Goal: Task Accomplishment & Management: Use online tool/utility

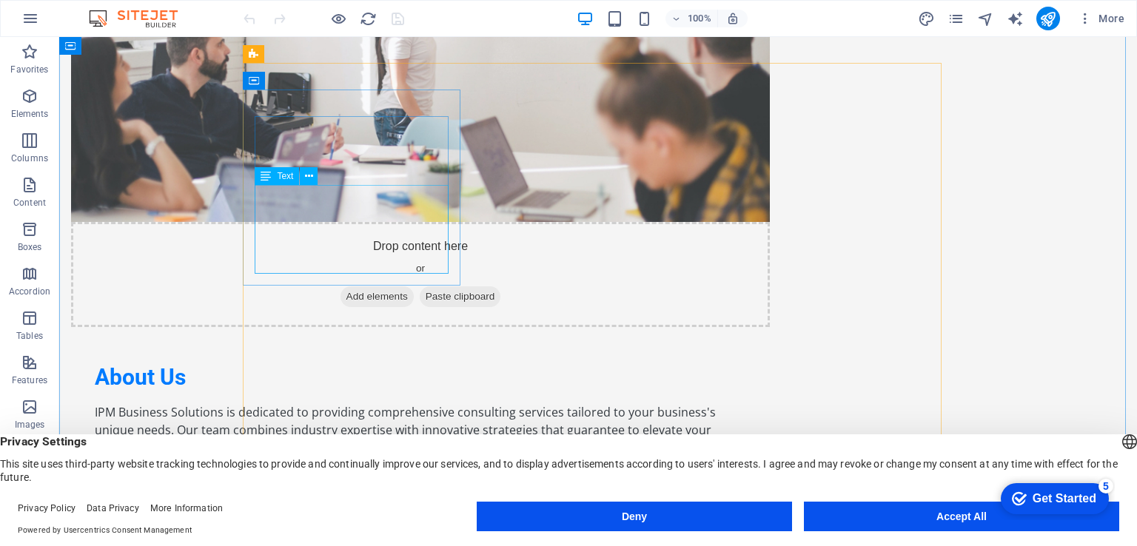
scroll to position [1110, 0]
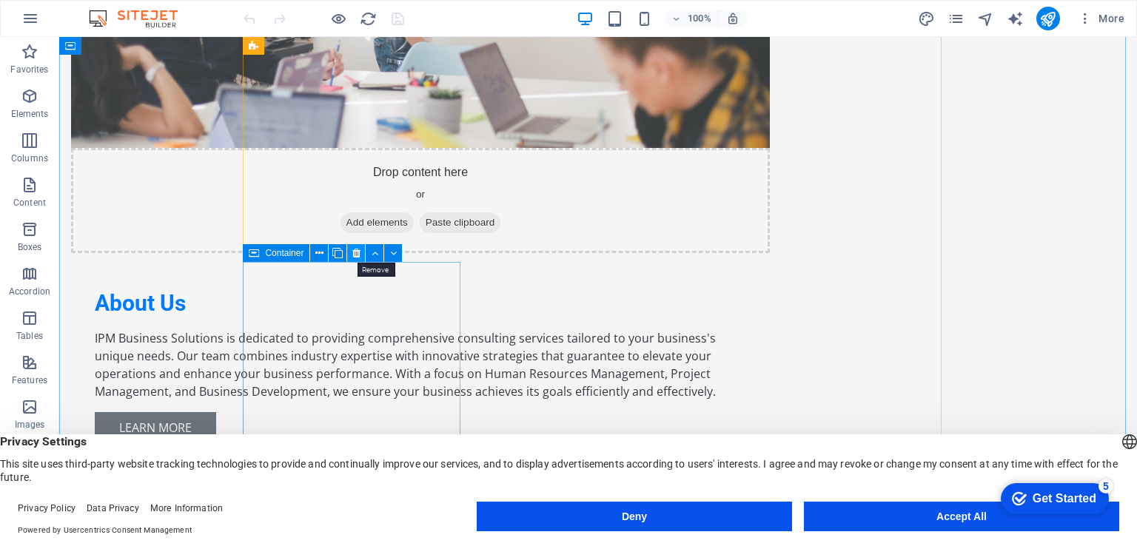
click at [357, 251] on icon at bounding box center [356, 254] width 8 height 16
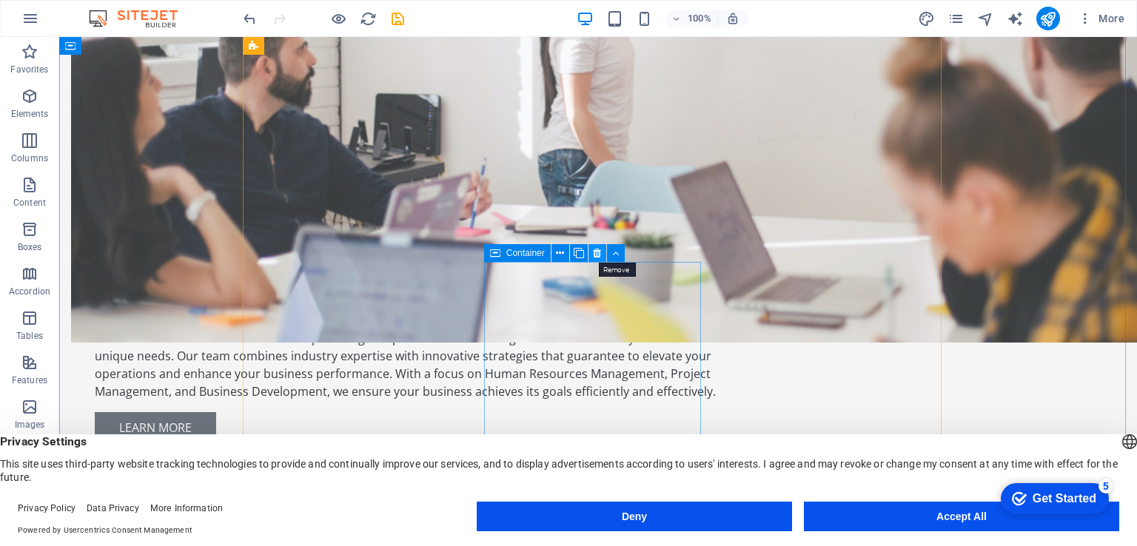
click at [594, 252] on icon at bounding box center [597, 254] width 8 height 16
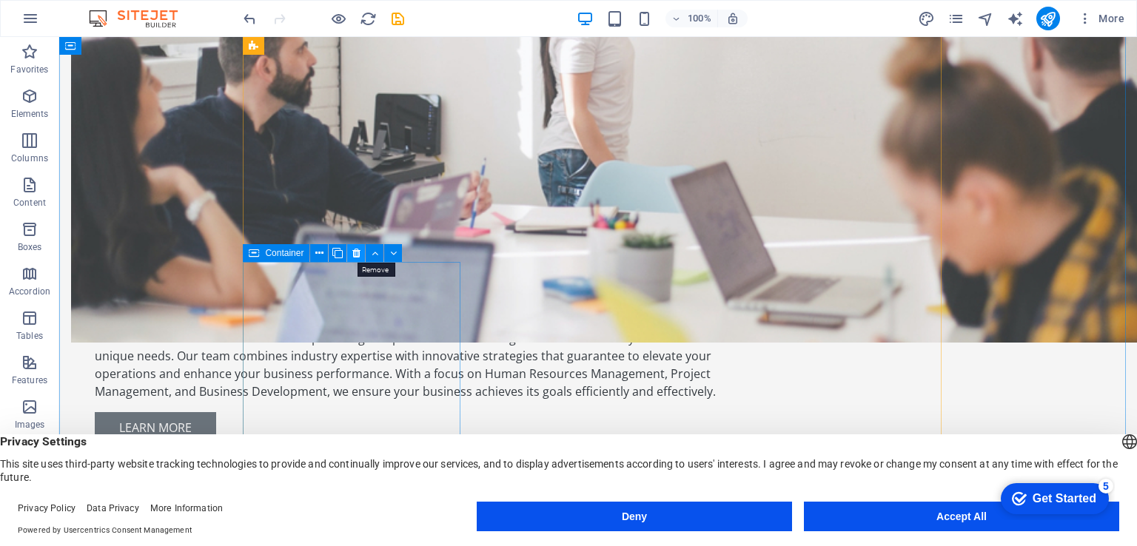
click at [357, 252] on icon at bounding box center [356, 254] width 8 height 16
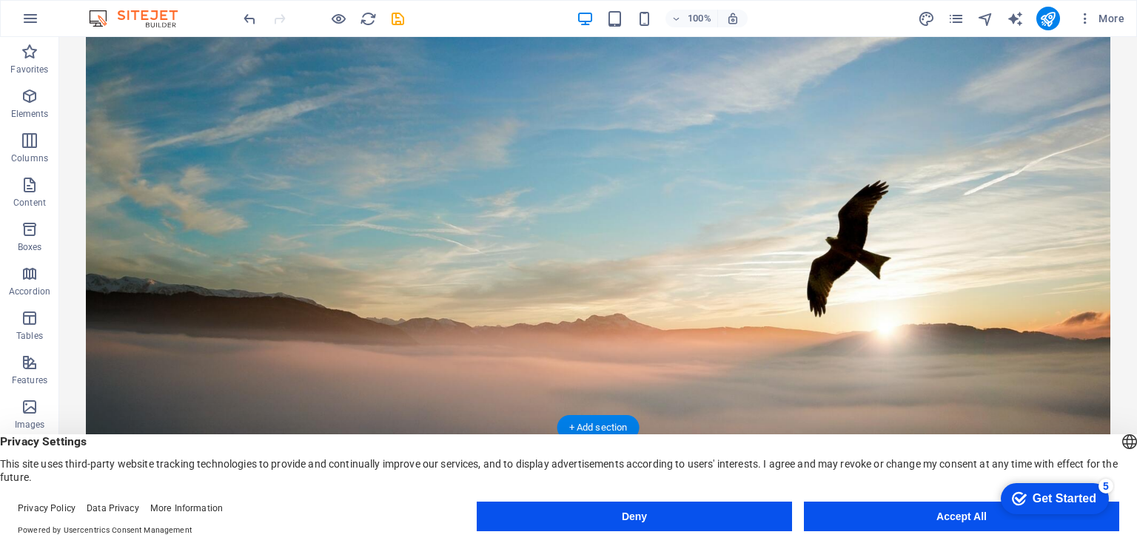
scroll to position [222, 0]
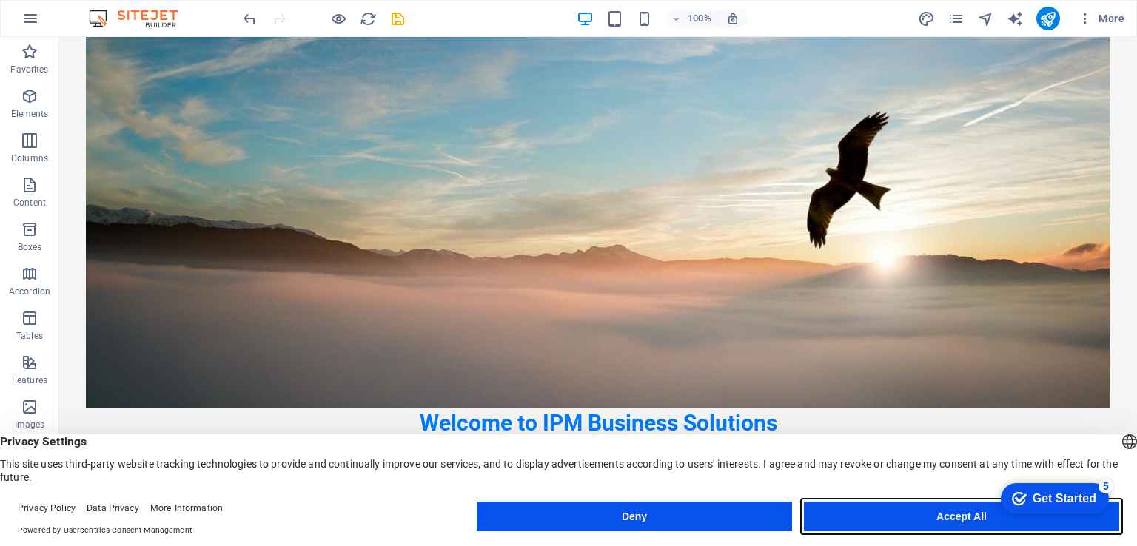
click at [887, 518] on button "Accept All" at bounding box center [961, 517] width 315 height 30
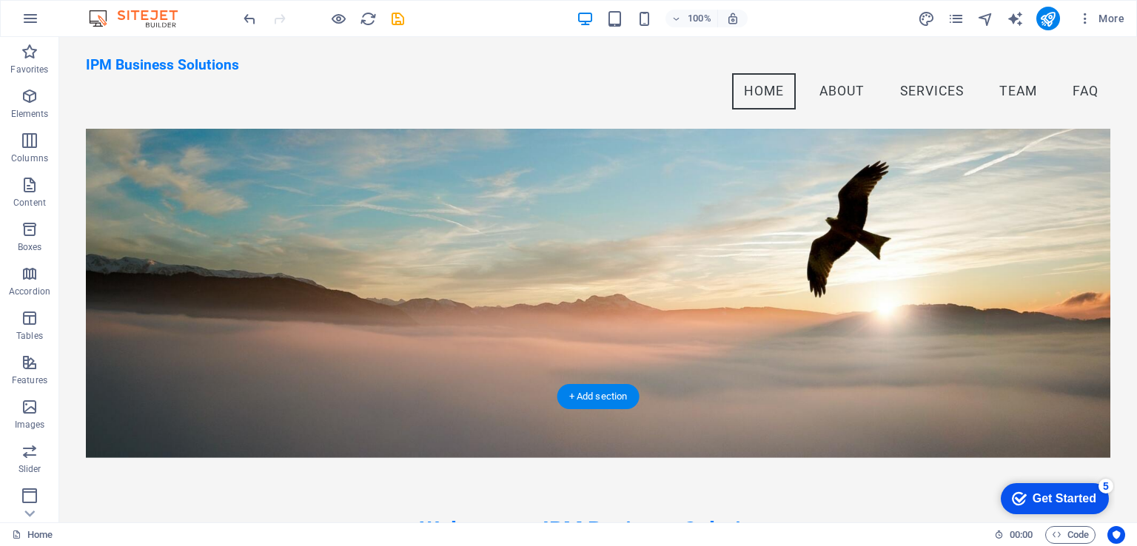
scroll to position [74, 0]
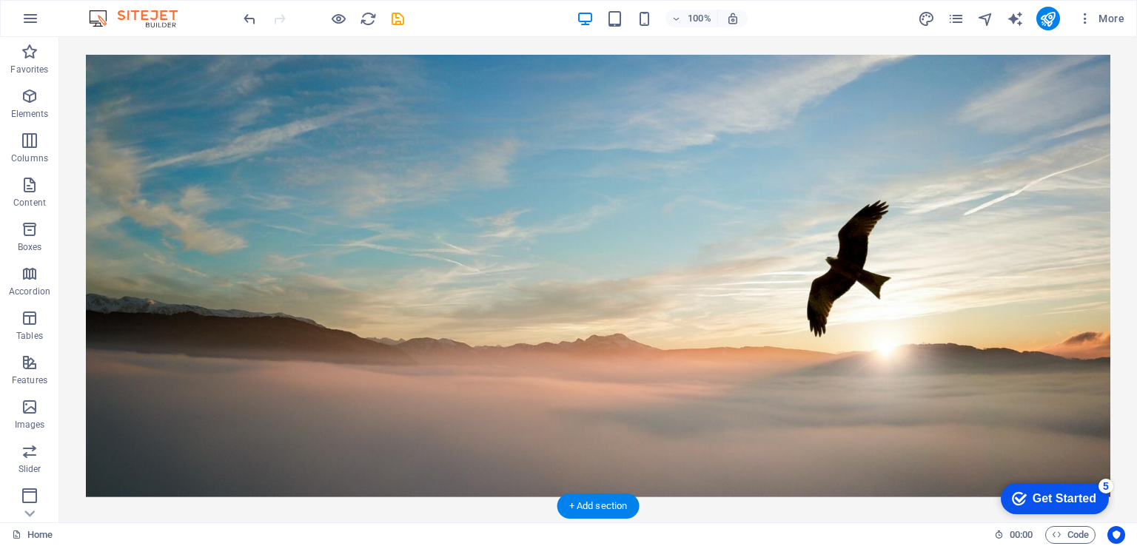
click at [175, 247] on figure at bounding box center [597, 275] width 1023 height 443
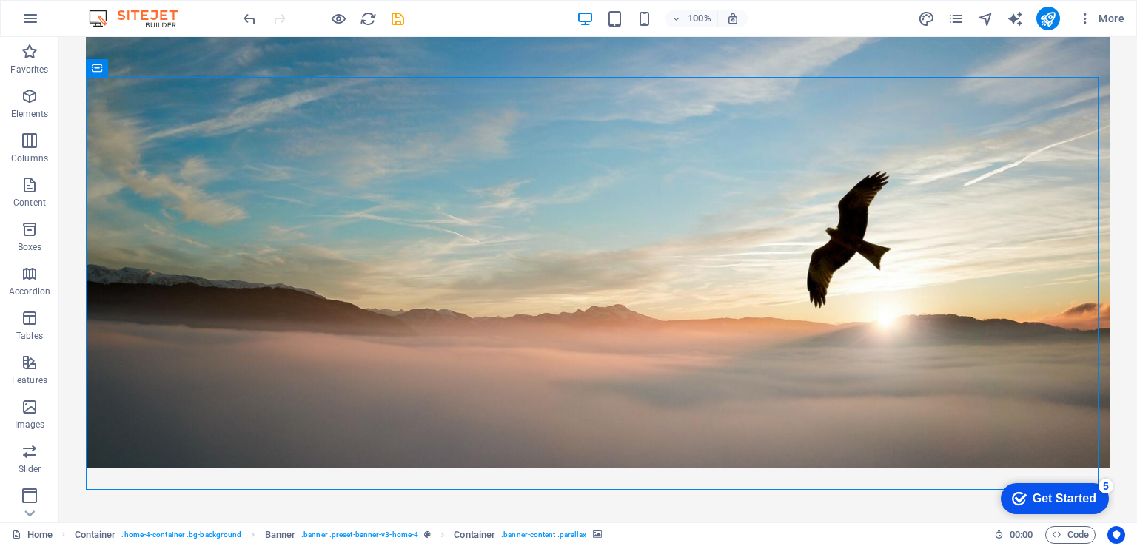
scroll to position [0, 0]
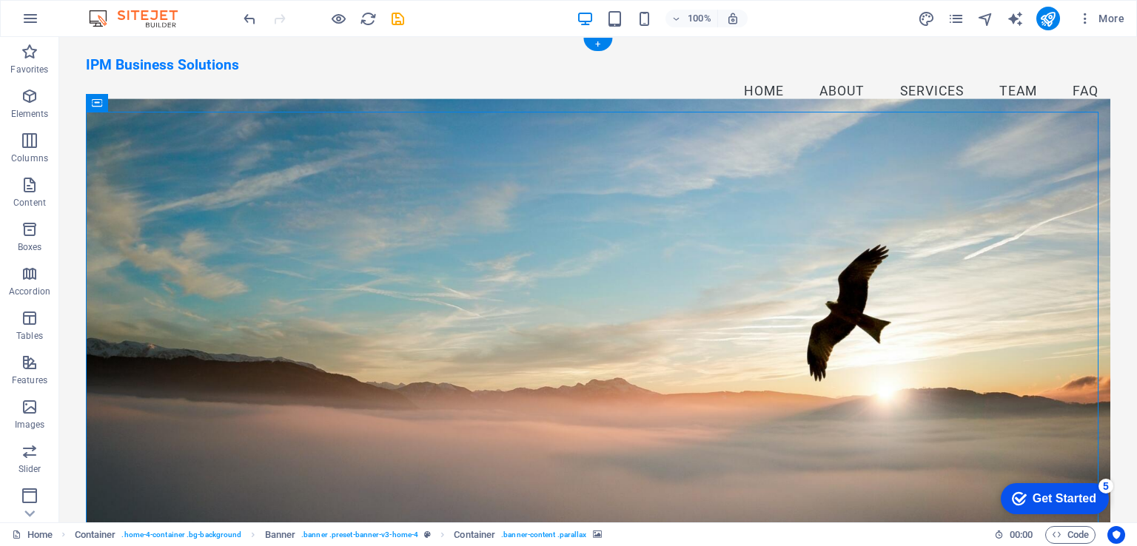
click at [329, 223] on figure at bounding box center [597, 319] width 1023 height 443
click at [124, 101] on icon at bounding box center [125, 103] width 8 height 16
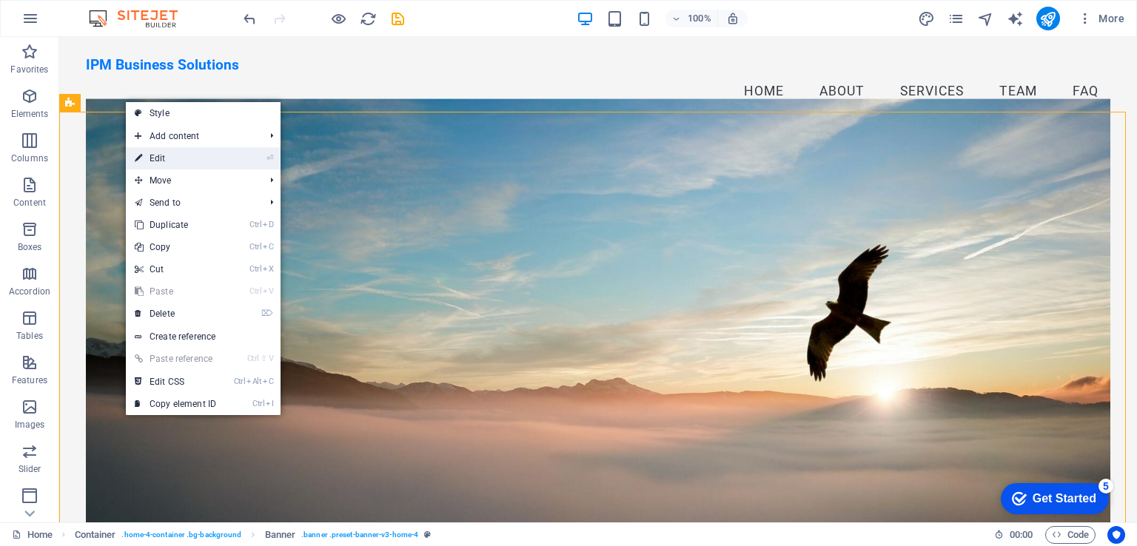
click at [160, 155] on link "⏎ Edit" at bounding box center [175, 158] width 99 height 22
select select "vh"
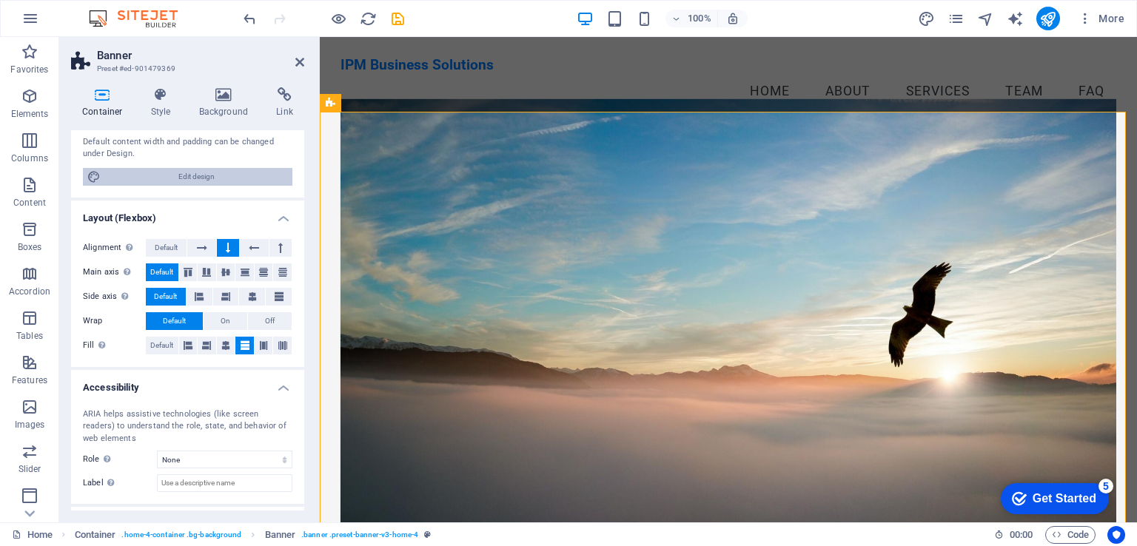
scroll to position [217, 0]
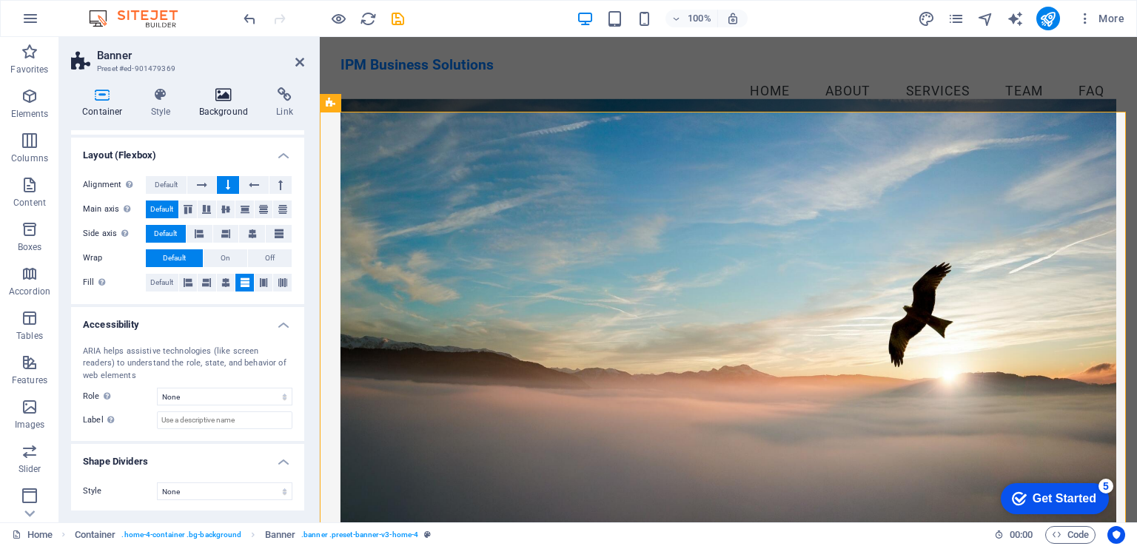
click at [223, 96] on icon at bounding box center [224, 94] width 72 height 15
click at [223, 98] on icon at bounding box center [224, 94] width 72 height 15
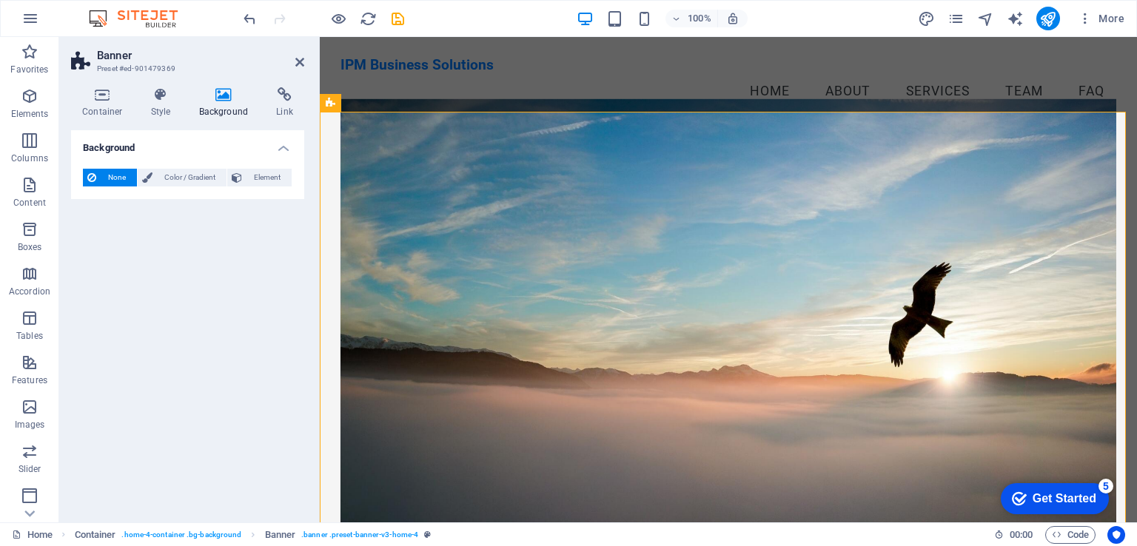
click at [216, 92] on icon at bounding box center [224, 94] width 72 height 15
click at [283, 144] on h4 "Background" at bounding box center [187, 143] width 233 height 27
click at [283, 143] on h4 "Background" at bounding box center [187, 148] width 233 height 36
click at [443, 172] on figure at bounding box center [728, 319] width 776 height 443
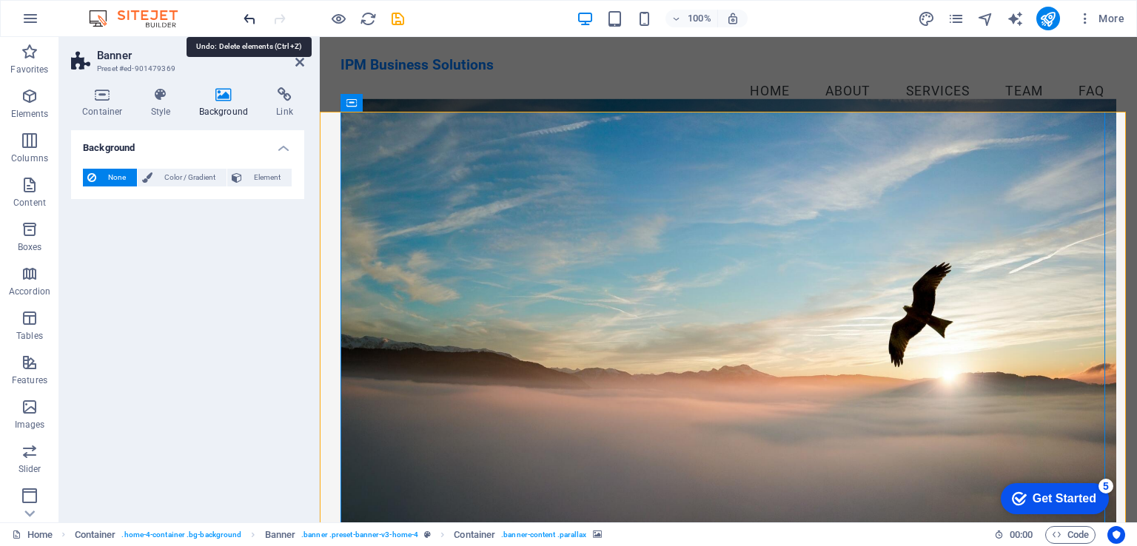
click at [243, 18] on icon "undo" at bounding box center [249, 18] width 17 height 17
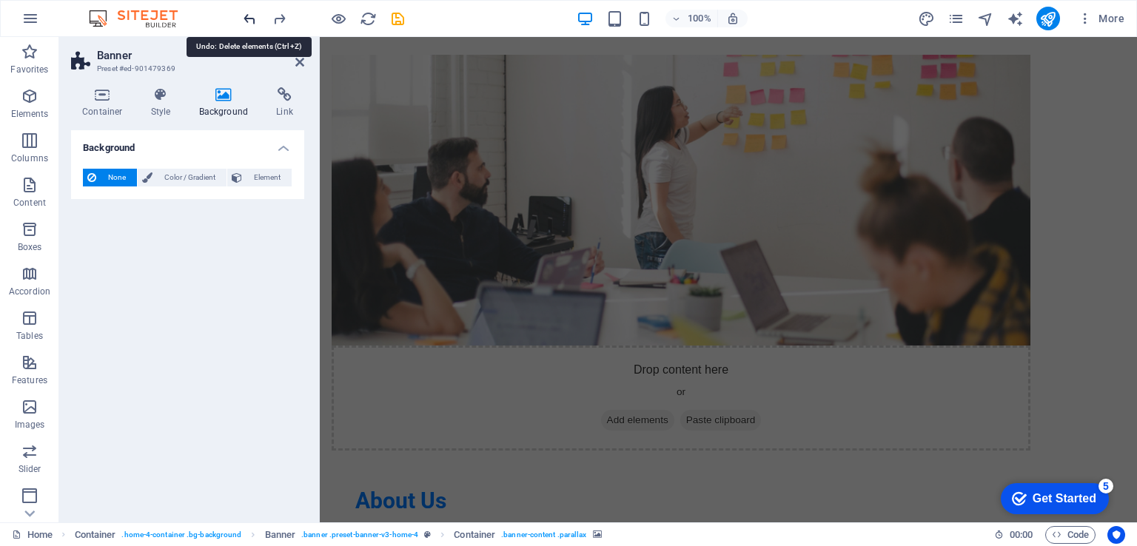
scroll to position [1181, 0]
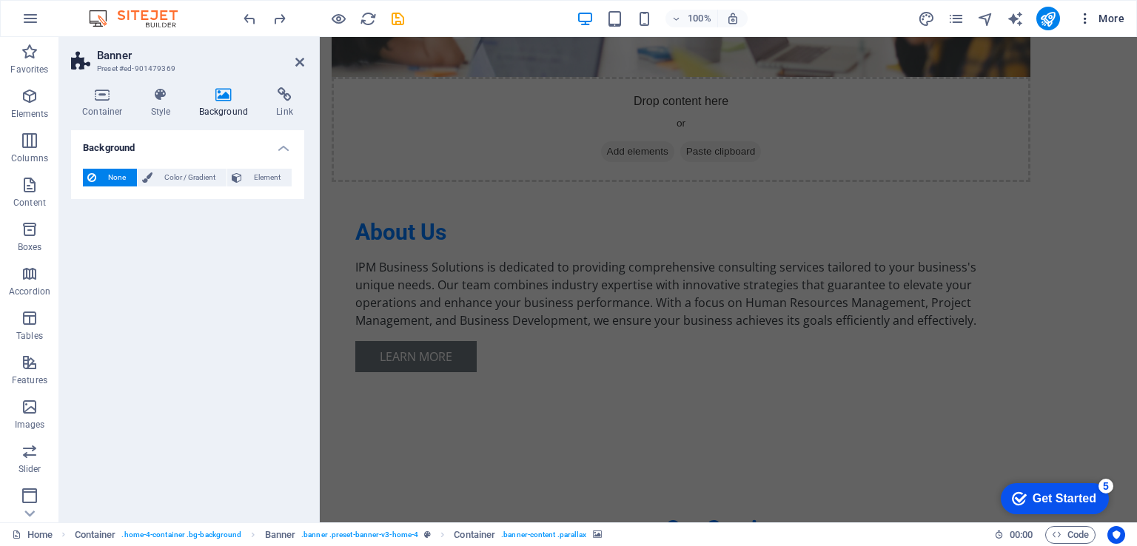
click at [1085, 18] on icon "button" at bounding box center [1084, 18] width 15 height 15
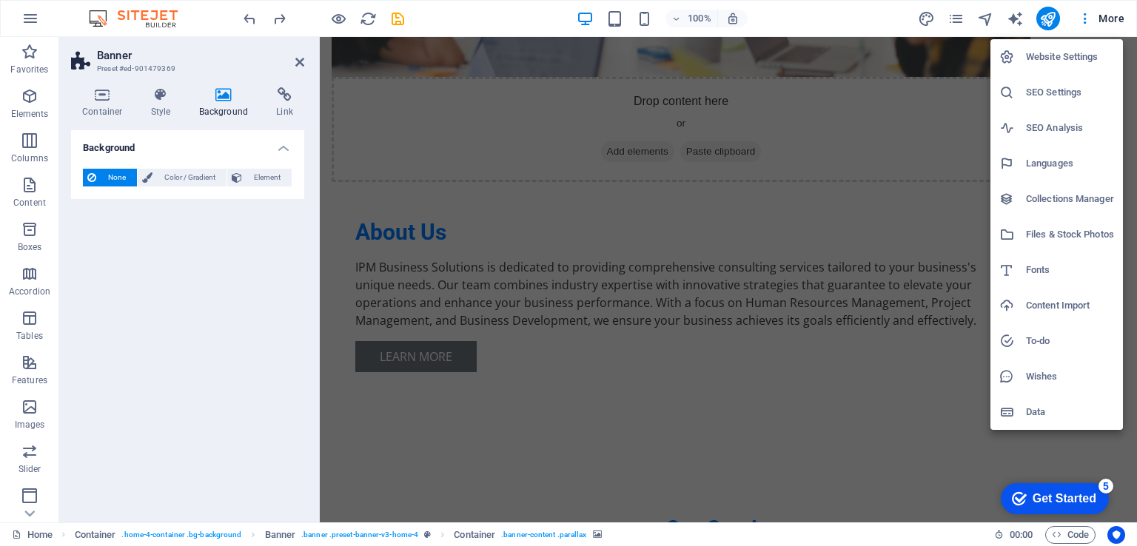
click at [787, 174] on div at bounding box center [568, 273] width 1137 height 546
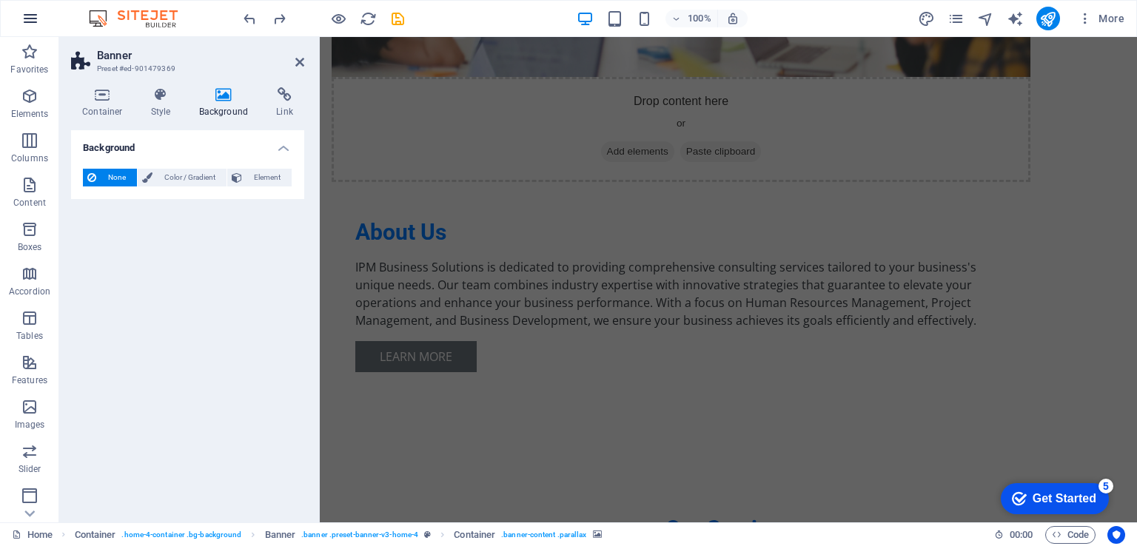
click at [32, 18] on icon "button" at bounding box center [30, 19] width 18 height 18
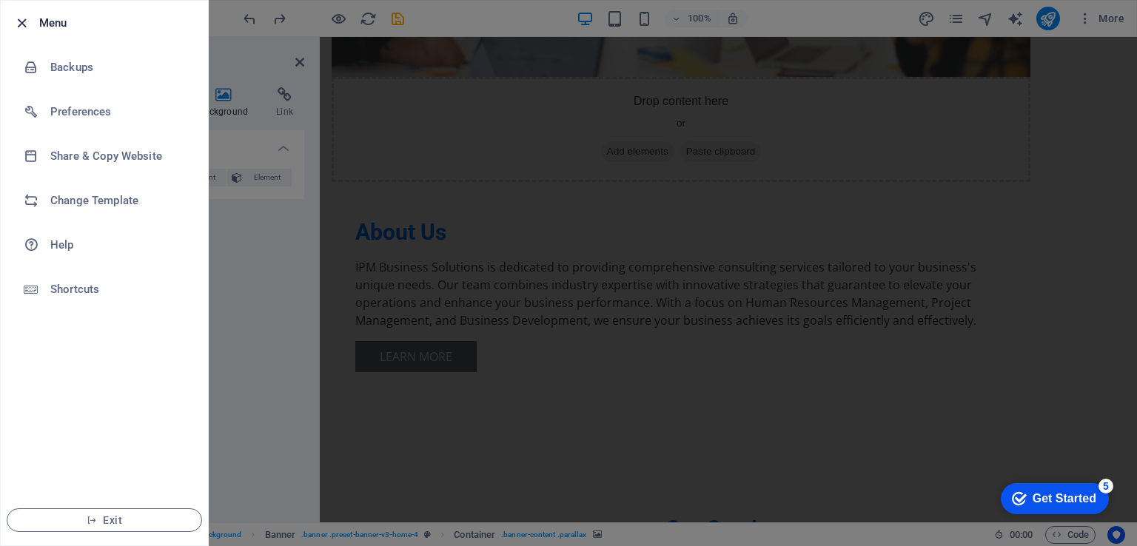
click at [24, 21] on icon "button" at bounding box center [21, 23] width 17 height 17
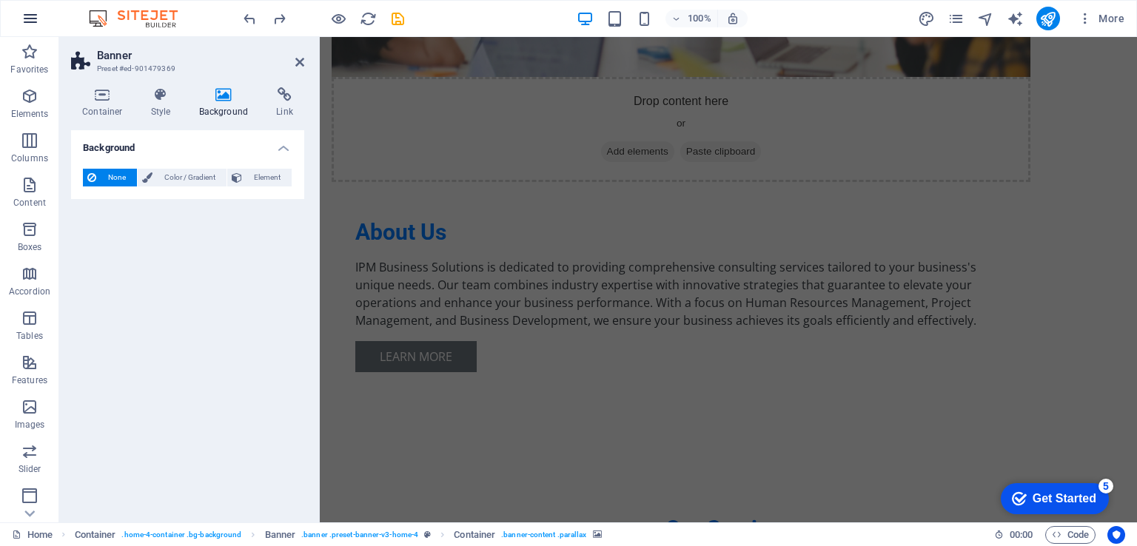
click at [25, 16] on icon "button" at bounding box center [30, 19] width 18 height 18
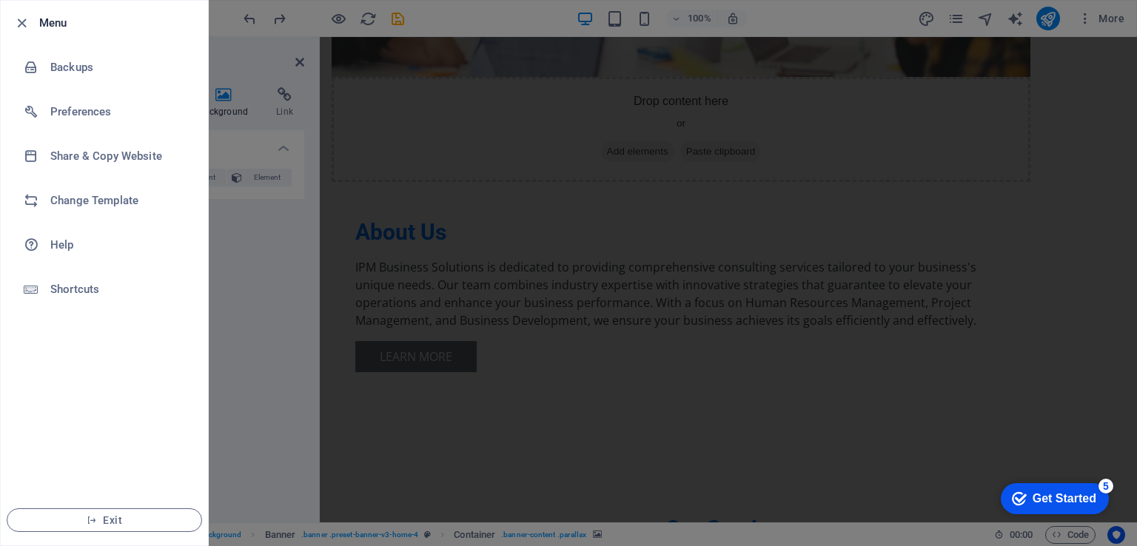
click at [253, 249] on div at bounding box center [568, 273] width 1137 height 546
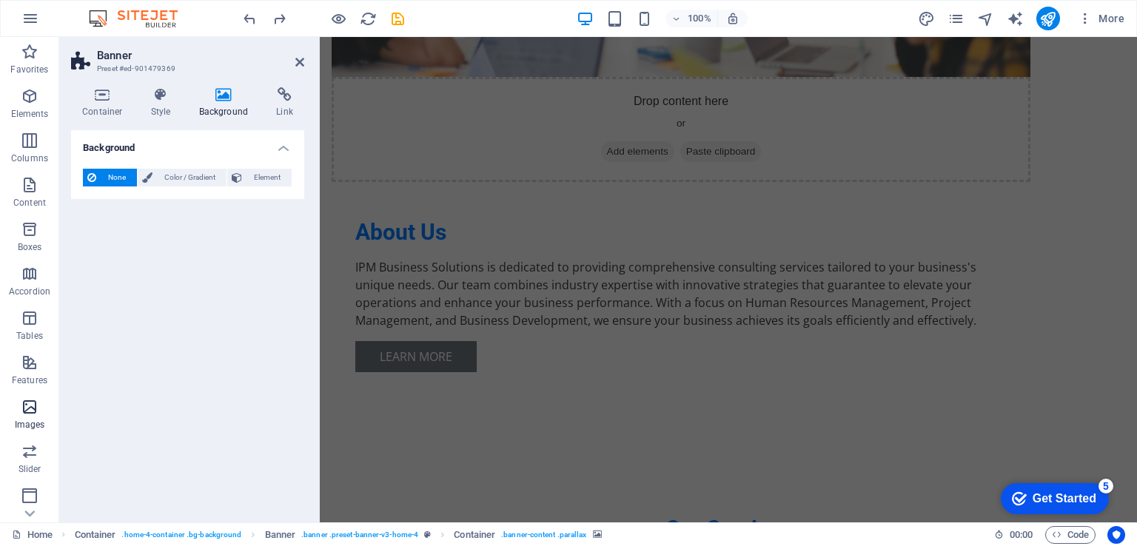
click at [29, 404] on icon "button" at bounding box center [30, 407] width 18 height 18
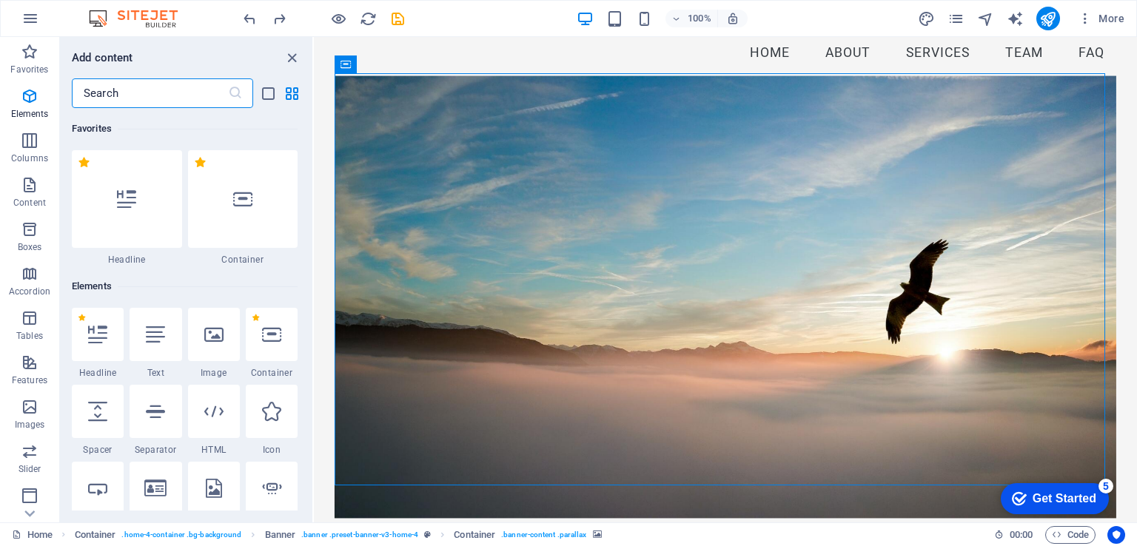
scroll to position [7503, 0]
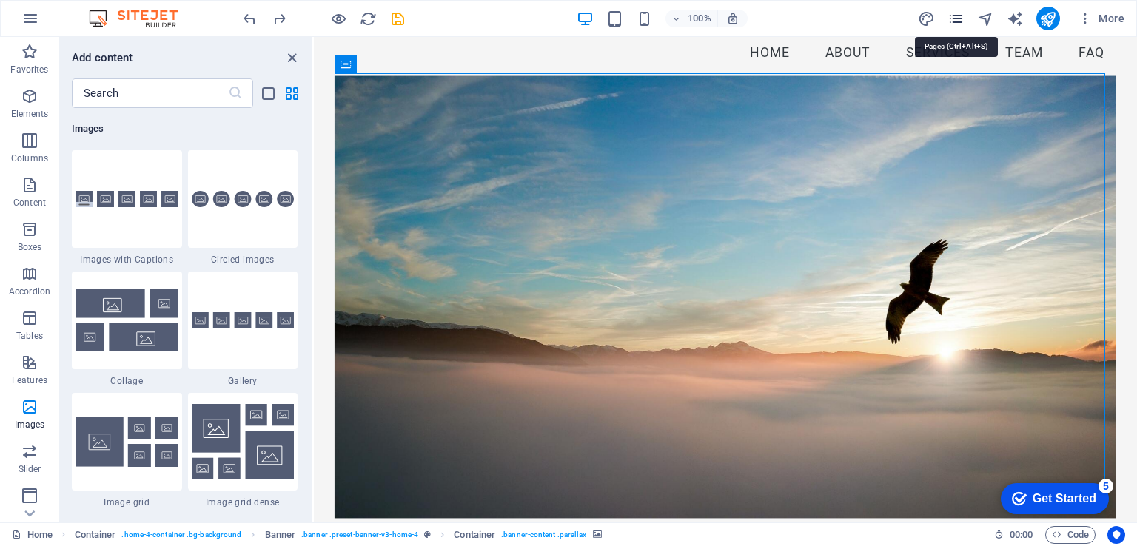
click at [953, 16] on icon "pages" at bounding box center [955, 18] width 17 height 17
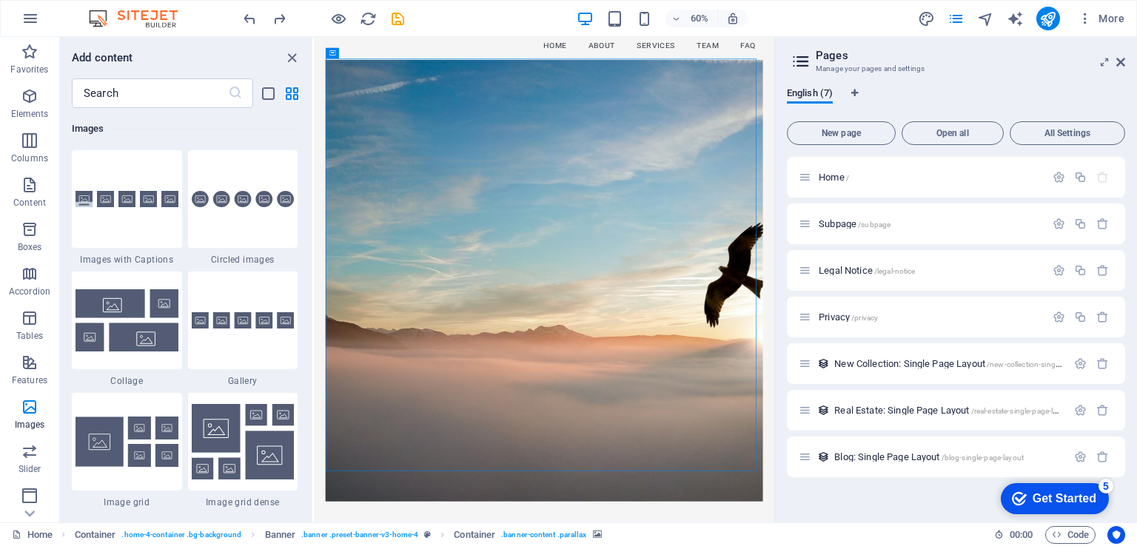
click at [231, 16] on div "60% More" at bounding box center [568, 19] width 1135 height 36
click at [249, 17] on icon "undo" at bounding box center [249, 18] width 17 height 17
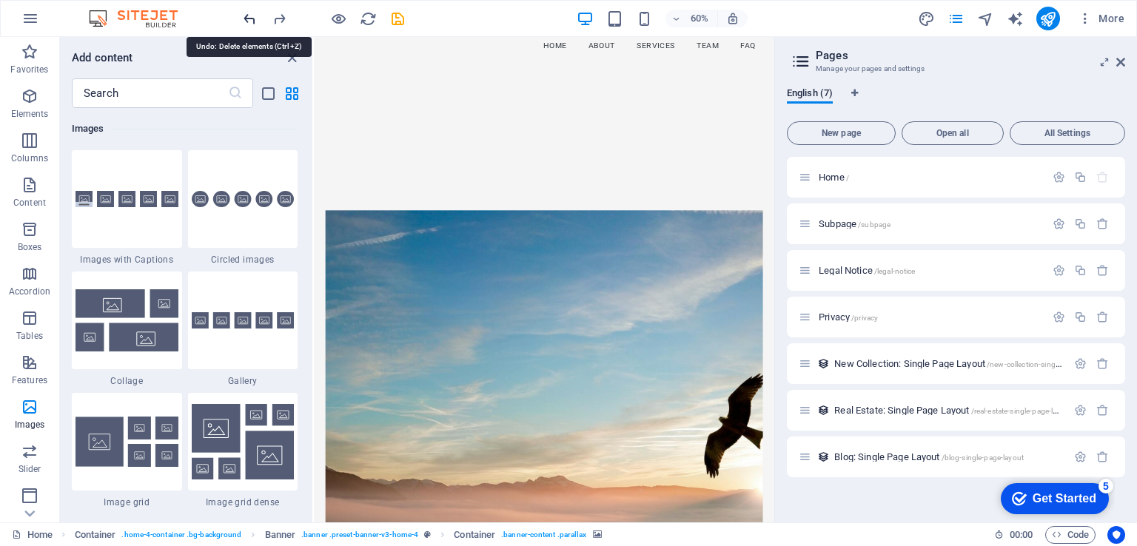
scroll to position [1294, 0]
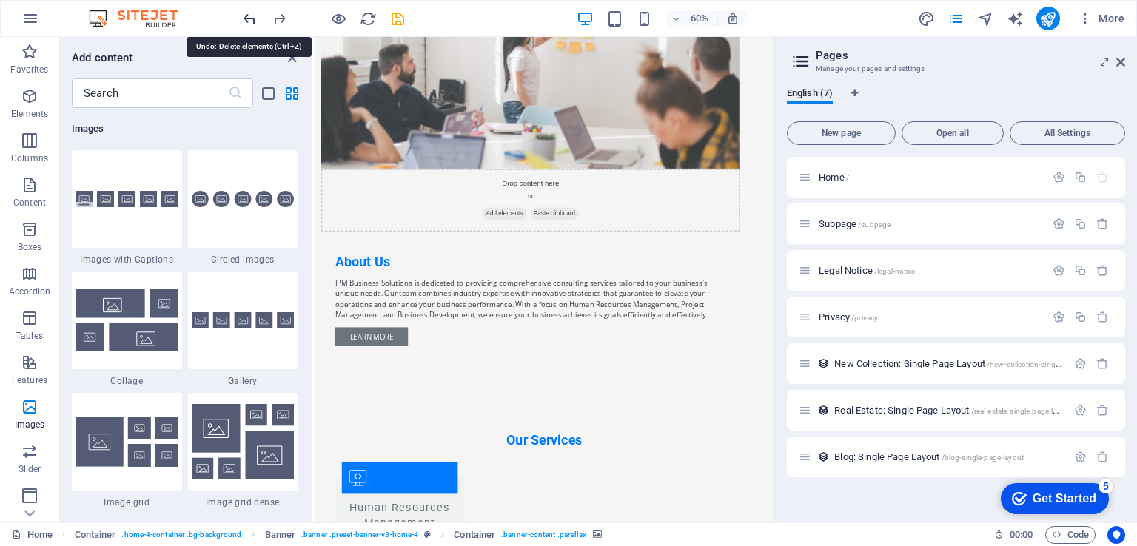
click at [249, 17] on icon "undo" at bounding box center [249, 18] width 17 height 17
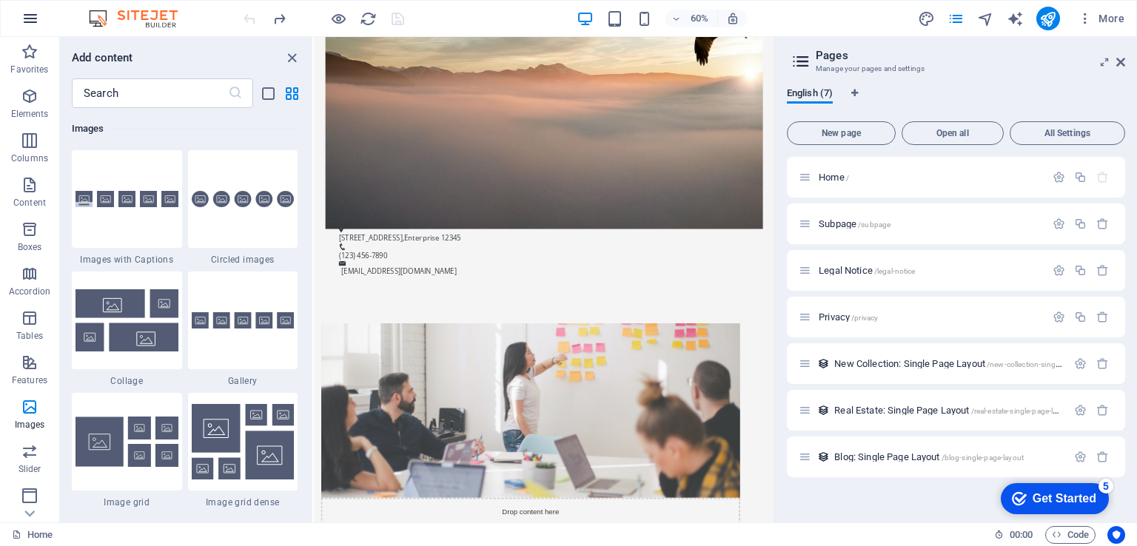
scroll to position [554, 0]
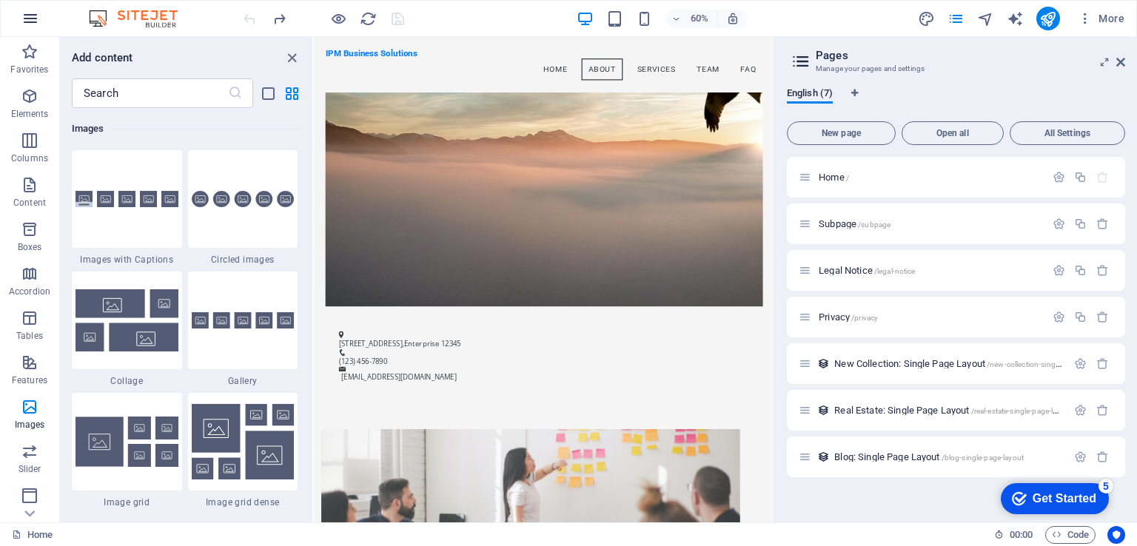
click at [31, 18] on icon "button" at bounding box center [30, 19] width 18 height 18
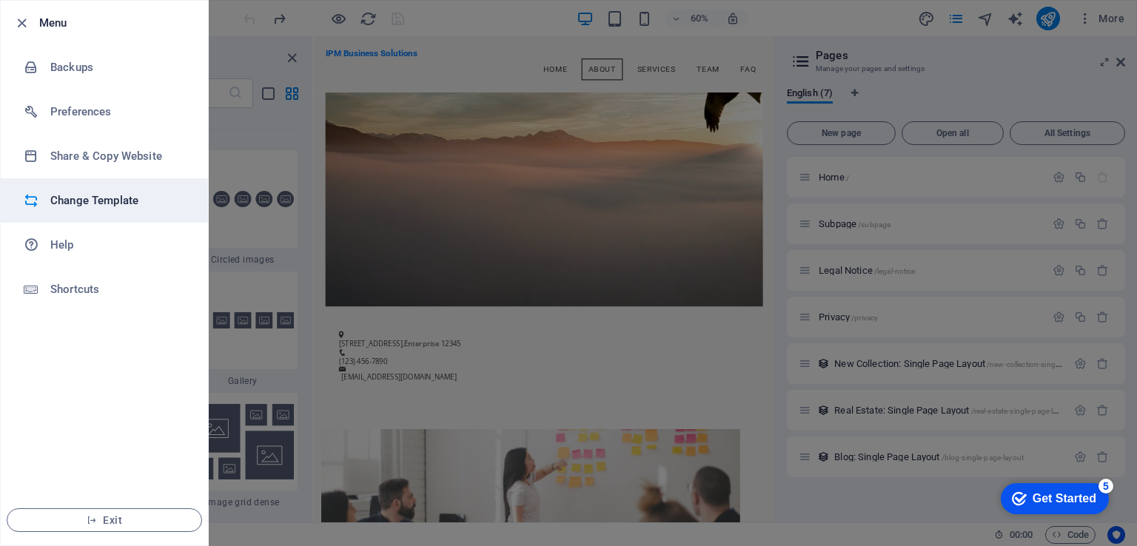
click at [94, 195] on h6 "Change Template" at bounding box center [118, 201] width 137 height 18
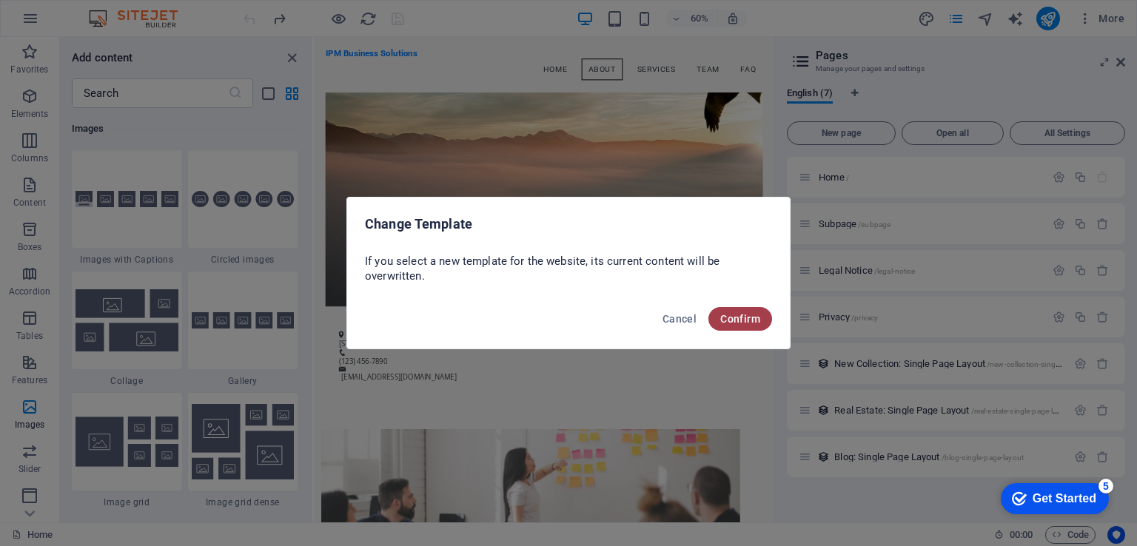
click at [747, 313] on span "Confirm" at bounding box center [740, 319] width 40 height 12
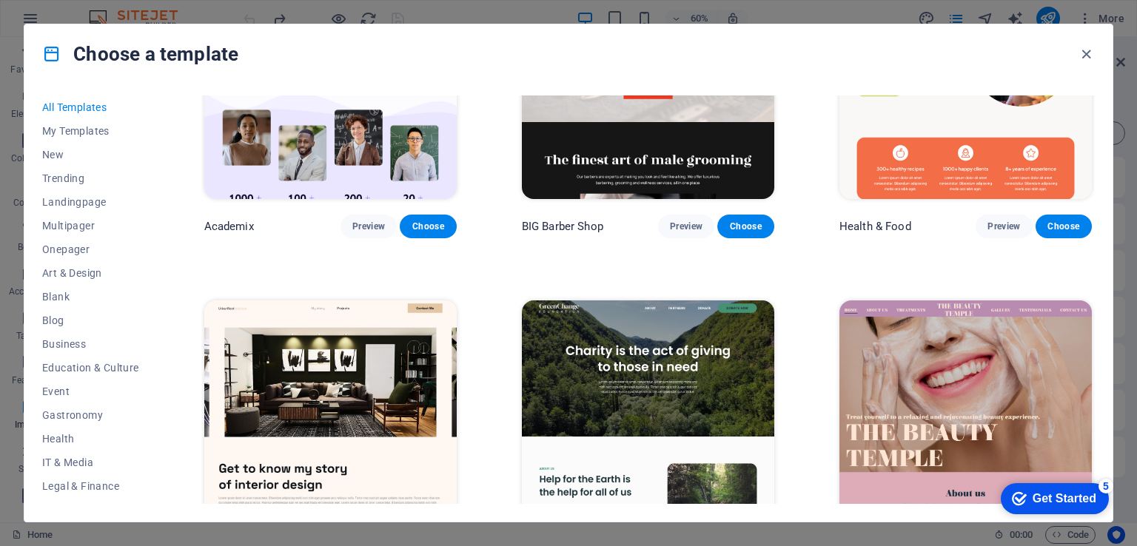
scroll to position [1480, 0]
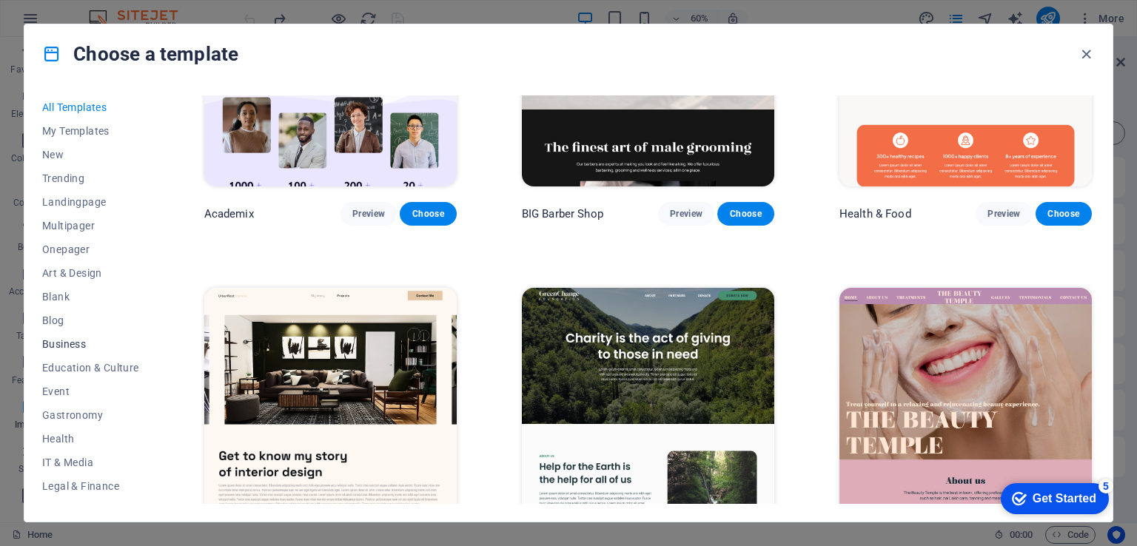
click at [70, 344] on span "Business" at bounding box center [90, 344] width 97 height 12
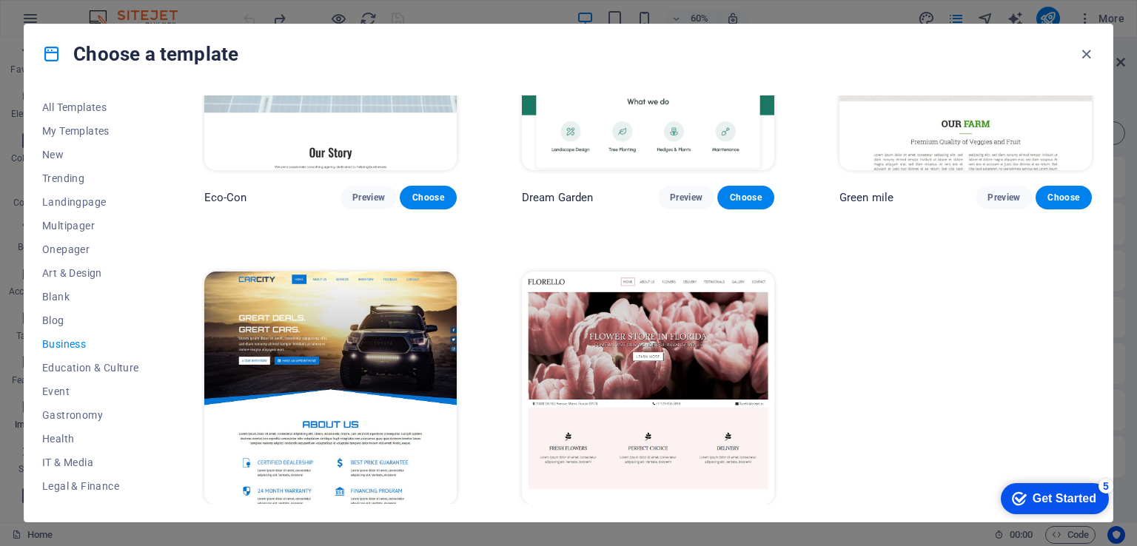
scroll to position [197, 0]
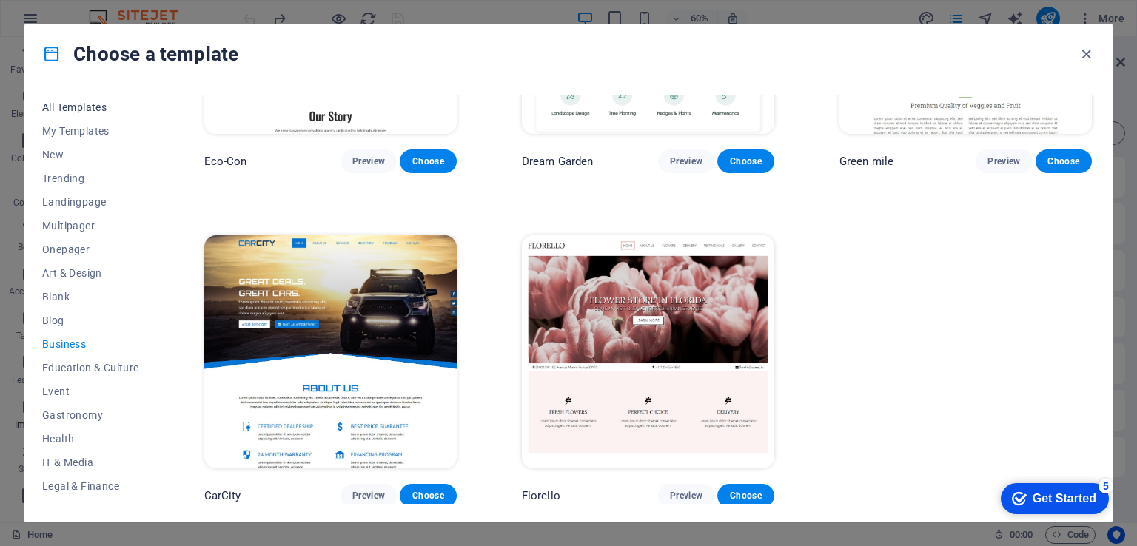
click at [71, 103] on span "All Templates" at bounding box center [90, 107] width 97 height 12
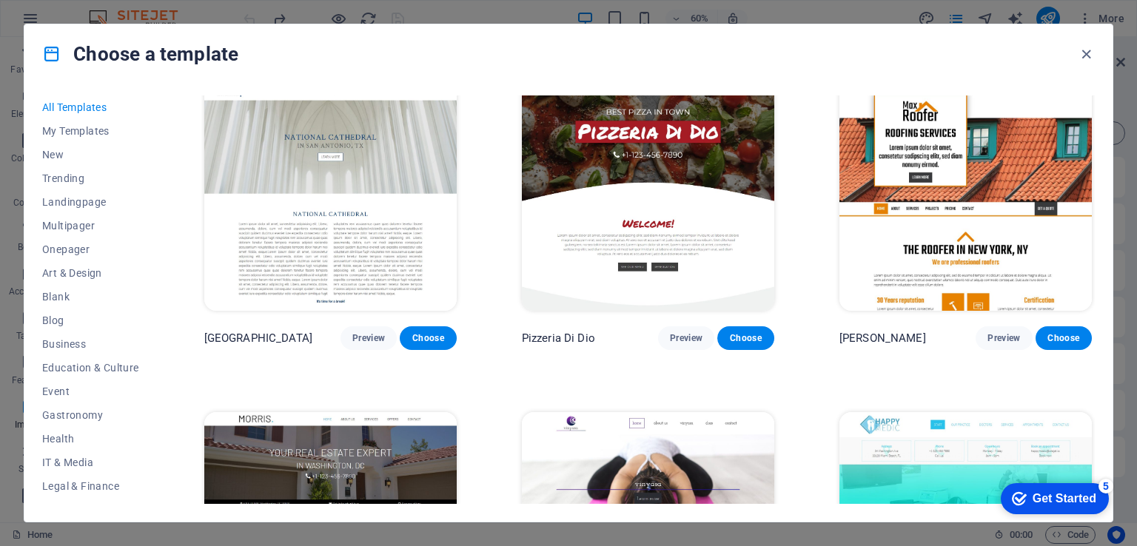
scroll to position [6808, 0]
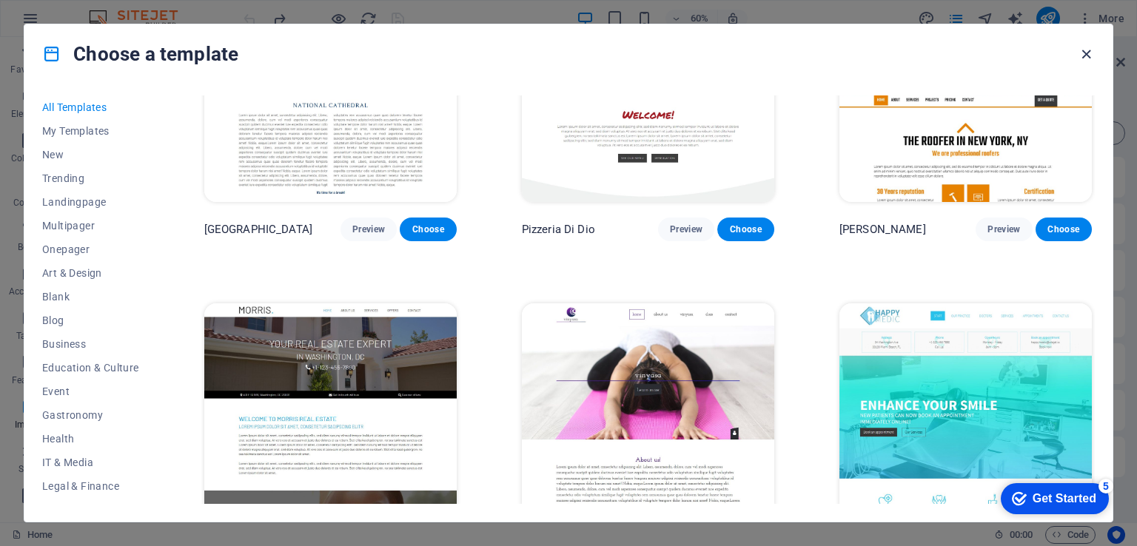
click at [1080, 51] on icon "button" at bounding box center [1085, 54] width 17 height 17
